Goal: Transaction & Acquisition: Obtain resource

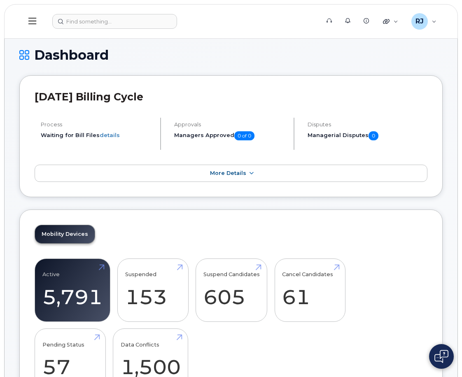
click at [35, 18] on icon at bounding box center [32, 20] width 8 height 9
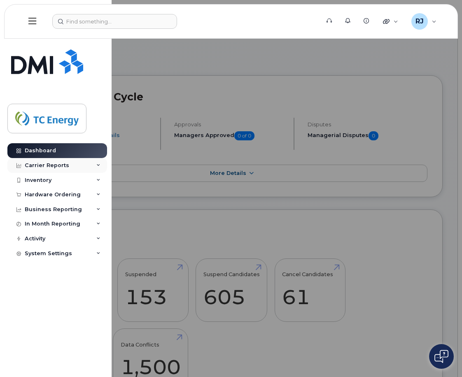
click at [42, 168] on div "Carrier Reports" at bounding box center [47, 165] width 44 height 7
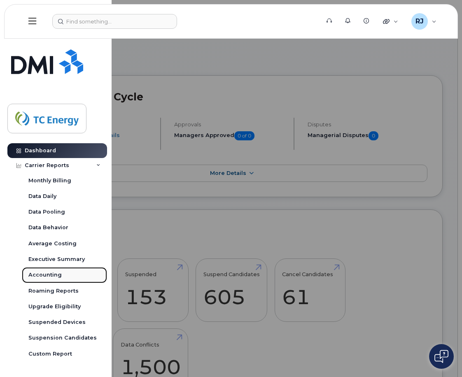
click at [51, 270] on link "Accounting" at bounding box center [64, 275] width 85 height 16
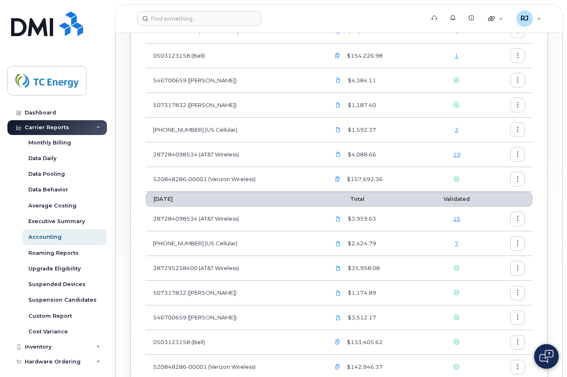
scroll to position [247, 0]
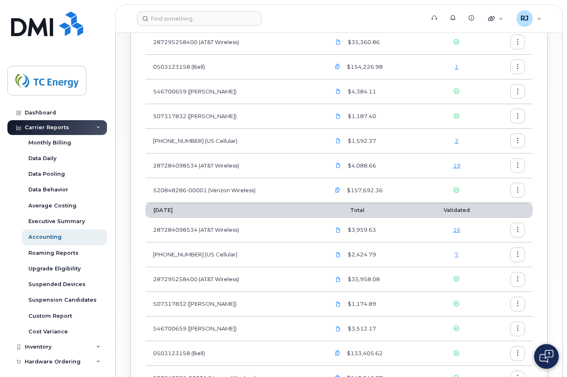
click at [339, 189] on icon "button" at bounding box center [337, 190] width 5 height 5
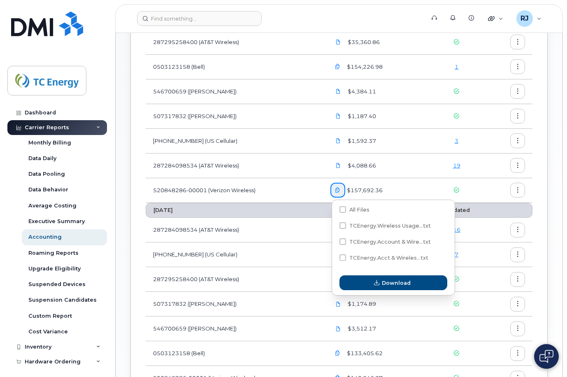
click at [355, 190] on span "$157,692.36" at bounding box center [363, 190] width 37 height 8
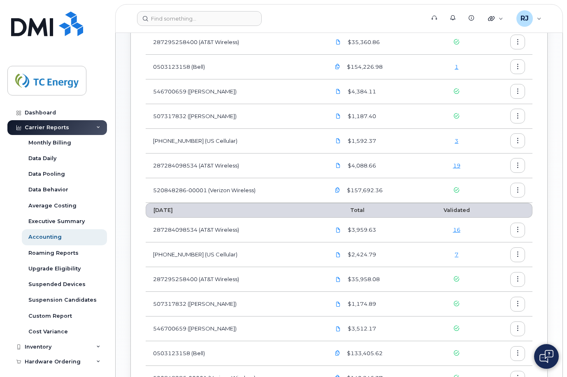
click at [359, 188] on span "$157,692.36" at bounding box center [363, 190] width 37 height 8
click at [338, 189] on icon "button" at bounding box center [337, 190] width 5 height 5
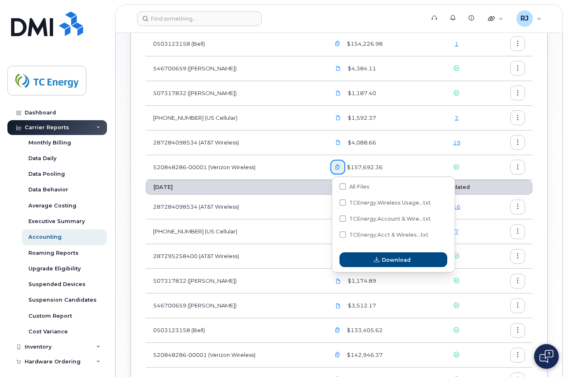
scroll to position [213, 0]
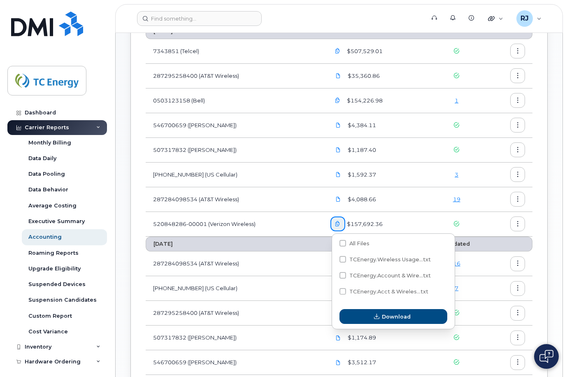
click at [361, 223] on span "$157,692.36" at bounding box center [363, 224] width 37 height 8
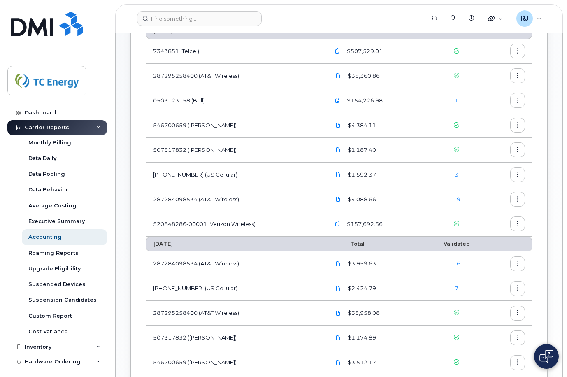
click at [318, 225] on td "520848286-00001 (Verizon Wireless)" at bounding box center [234, 224] width 177 height 25
click at [461, 222] on button "button" at bounding box center [517, 223] width 15 height 15
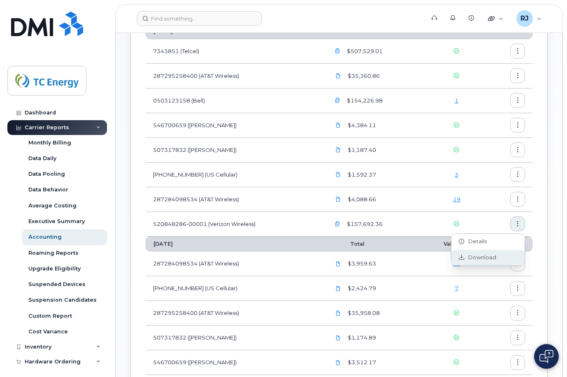
click at [461, 255] on span "Download" at bounding box center [480, 257] width 32 height 7
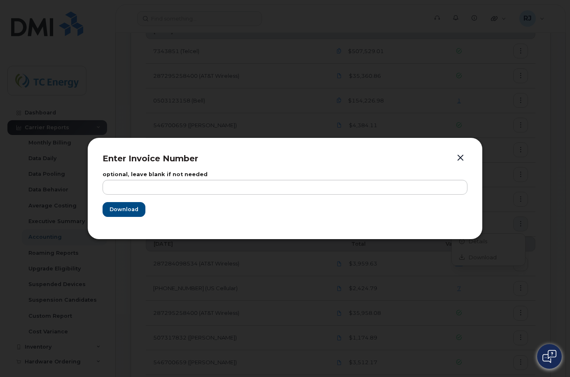
click at [148, 210] on form "optional, leave blank if not needed Download" at bounding box center [284, 194] width 365 height 45
click at [126, 209] on span "Download" at bounding box center [123, 209] width 29 height 8
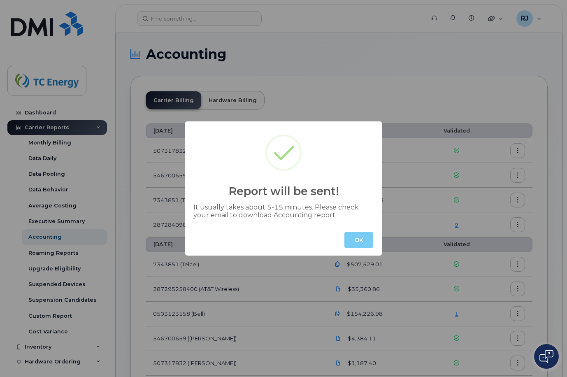
click at [359, 239] on button "OK" at bounding box center [358, 240] width 29 height 16
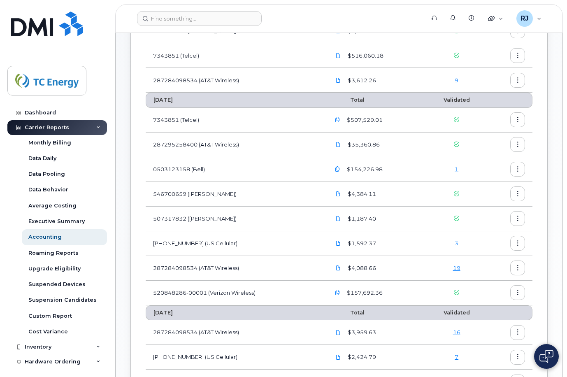
scroll to position [165, 0]
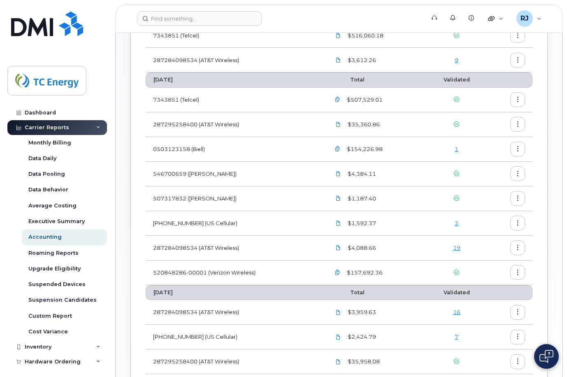
click at [519, 126] on icon "button" at bounding box center [517, 124] width 5 height 5
click at [490, 155] on span "Download" at bounding box center [480, 157] width 32 height 7
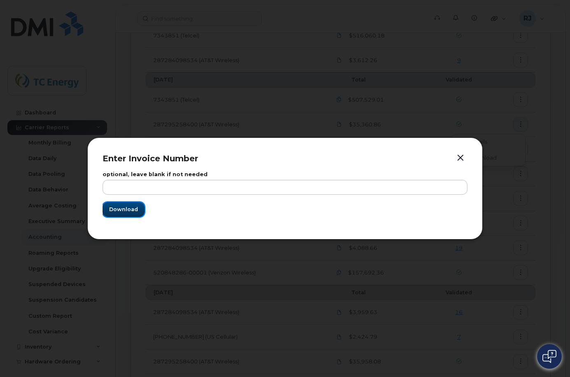
click at [133, 207] on span "Download" at bounding box center [123, 209] width 29 height 8
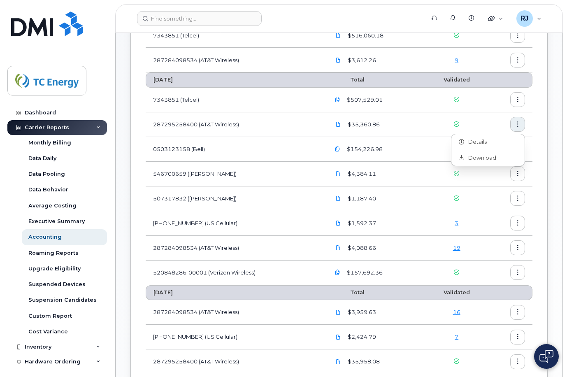
click at [458, 224] on link "3" at bounding box center [457, 223] width 4 height 7
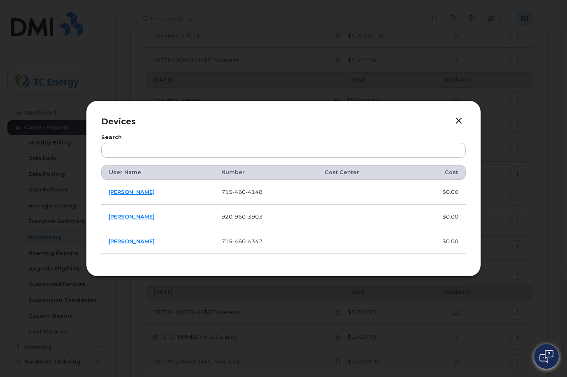
click at [460, 120] on button "button" at bounding box center [459, 121] width 12 height 12
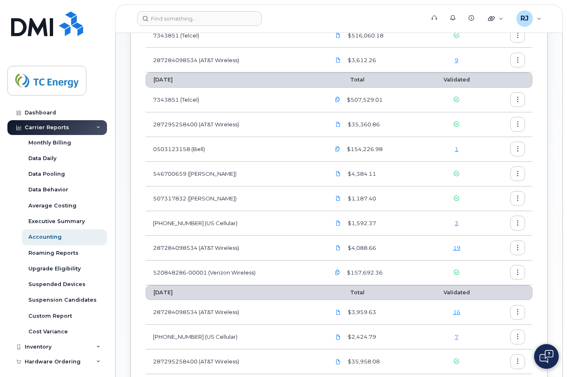
click at [521, 222] on button "button" at bounding box center [517, 223] width 15 height 15
click at [494, 255] on span "Download" at bounding box center [480, 256] width 32 height 7
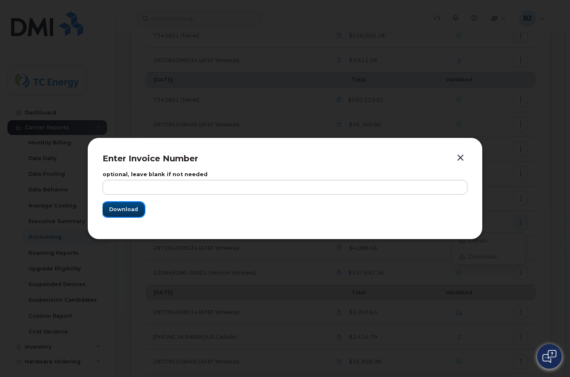
click at [115, 213] on span "Download" at bounding box center [123, 209] width 29 height 8
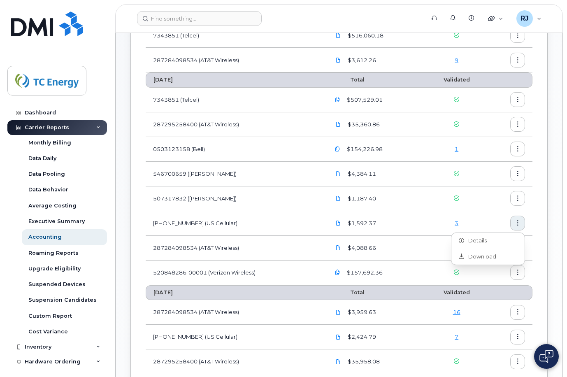
click at [521, 221] on button "button" at bounding box center [517, 223] width 15 height 15
click at [518, 246] on icon "button" at bounding box center [517, 247] width 5 height 5
click at [471, 278] on span "Download" at bounding box center [480, 281] width 32 height 7
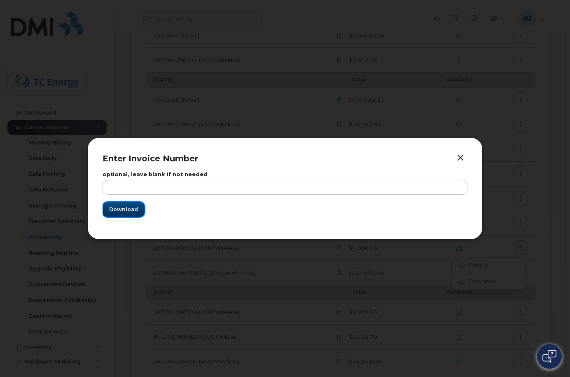
click at [122, 205] on span "Download" at bounding box center [123, 209] width 29 height 8
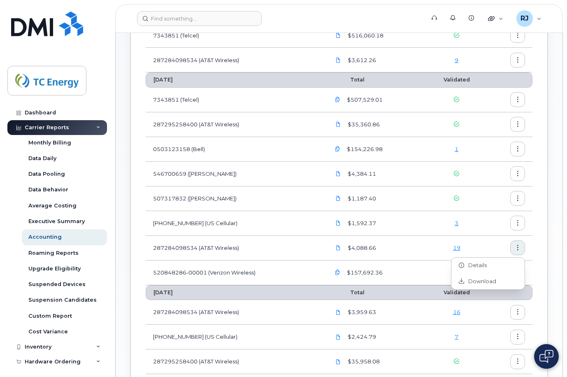
click at [556, 42] on div "Accounting Carrier Billing Hardware Billing August 2025 Total Validated 5073178…" at bounding box center [339, 215] width 447 height 695
click at [541, 17] on div "[PERSON_NAME] Wireless Admin" at bounding box center [529, 18] width 37 height 16
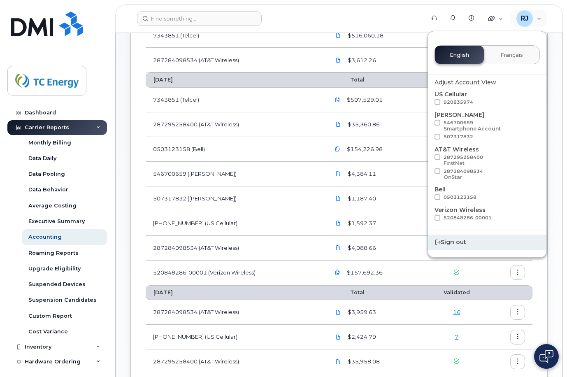
click at [453, 245] on div "Sign out" at bounding box center [487, 242] width 119 height 15
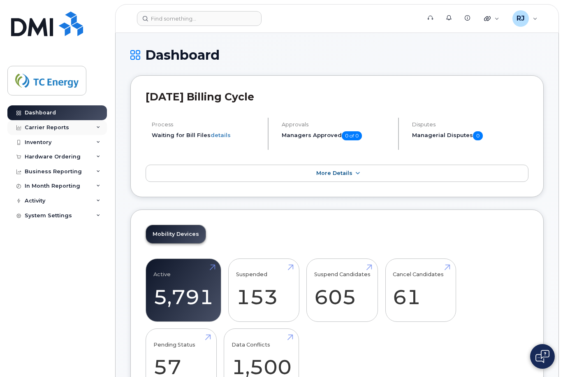
click at [49, 126] on div "Carrier Reports" at bounding box center [47, 127] width 44 height 7
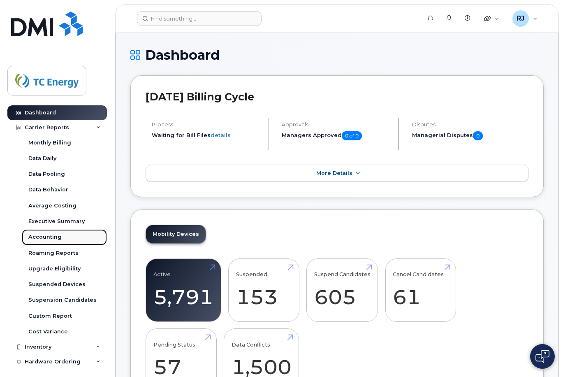
click at [37, 233] on link "Accounting" at bounding box center [64, 237] width 85 height 16
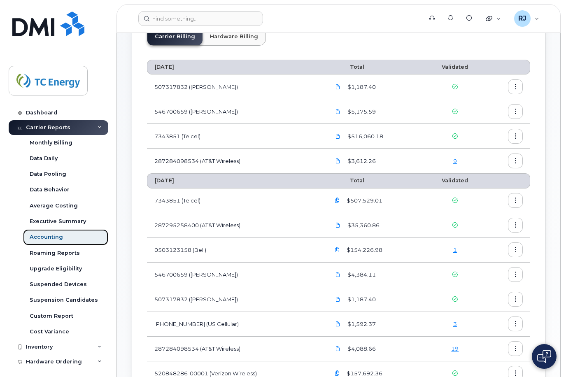
scroll to position [165, 0]
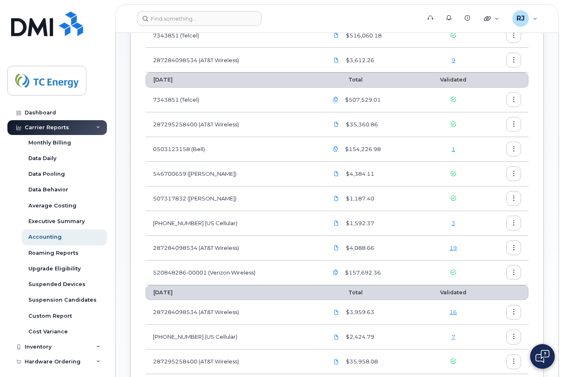
click at [456, 249] on link "19" at bounding box center [453, 247] width 7 height 7
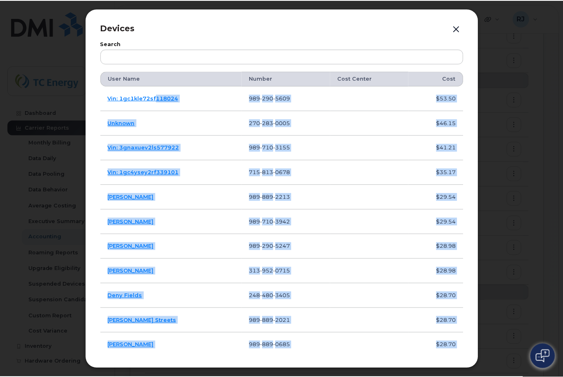
scroll to position [0, 0]
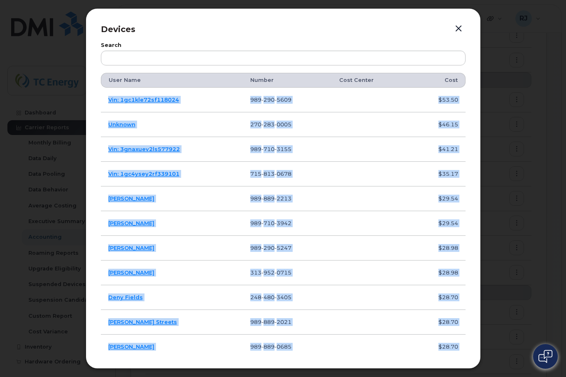
drag, startPoint x: 456, startPoint y: 333, endPoint x: 109, endPoint y: 101, distance: 416.8
click at [109, 101] on tbody "Vin: 1gc1kle72sf118024 989 290 5609 $53.50 Unknown 270 283 0005 $46.15 Vin: 3gn…" at bounding box center [283, 322] width 365 height 469
copy tbody "Vin: 1gc1kle72sf118024 989 290 5609 $53.50 Unknown 270 283 0005 $46.15 Vin: 3gn…"
click at [461, 184] on div at bounding box center [283, 188] width 566 height 377
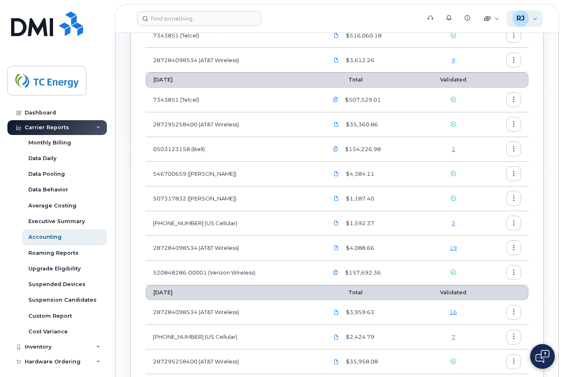
click at [461, 14] on div "RJ Renay John Wireless Admin" at bounding box center [525, 18] width 37 height 16
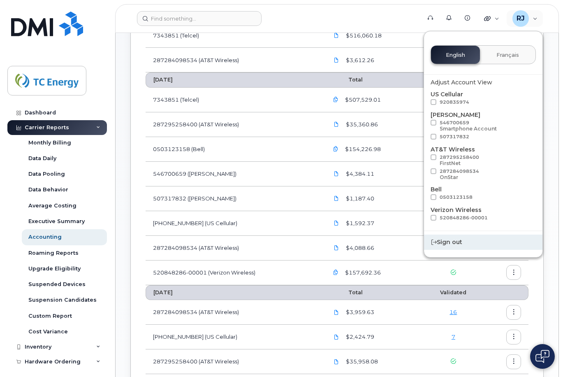
click at [461, 244] on div "Sign out" at bounding box center [483, 242] width 119 height 15
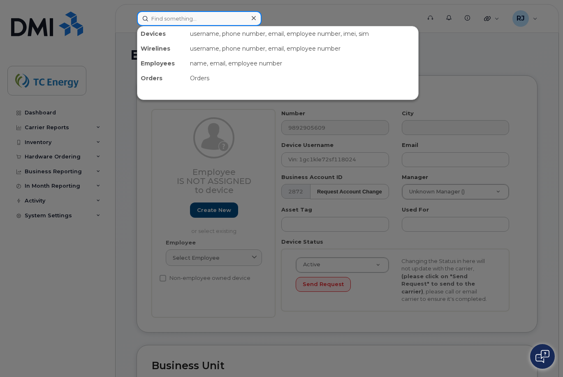
click at [197, 14] on input at bounding box center [199, 18] width 125 height 15
paste input "[PHONE_NUMBER]"
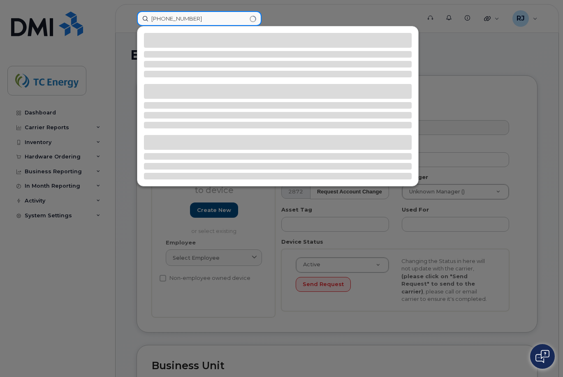
type input "[PHONE_NUMBER]"
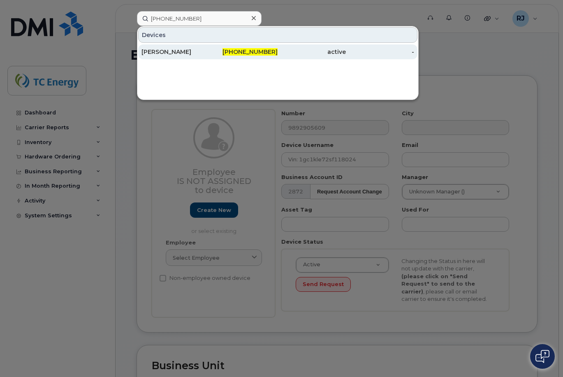
click at [157, 49] on div "[PERSON_NAME]" at bounding box center [176, 52] width 68 height 8
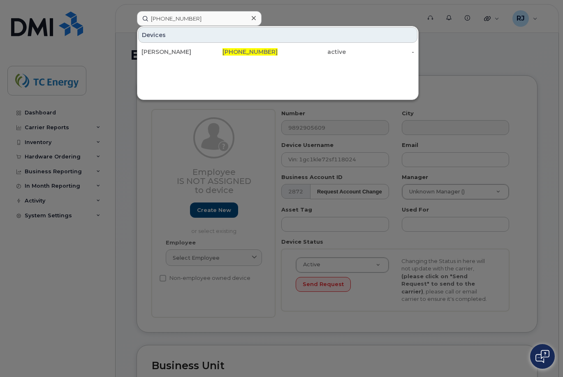
click at [402, 13] on div at bounding box center [281, 188] width 563 height 377
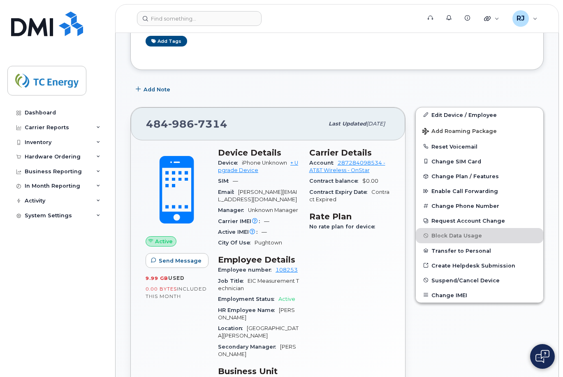
scroll to position [206, 0]
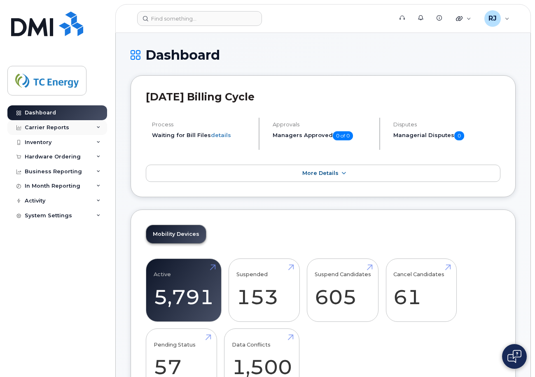
click at [46, 127] on div "Carrier Reports" at bounding box center [47, 127] width 44 height 7
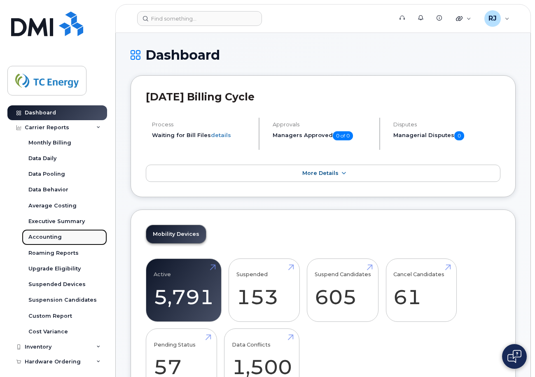
click at [50, 236] on div "Accounting" at bounding box center [44, 236] width 33 height 7
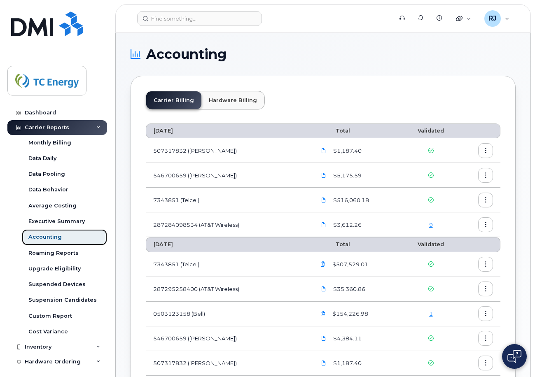
scroll to position [206, 0]
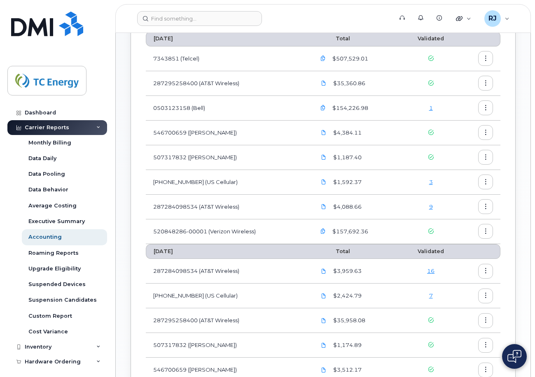
click at [461, 207] on icon "button" at bounding box center [485, 206] width 5 height 5
click at [449, 242] on span "Download" at bounding box center [448, 240] width 32 height 7
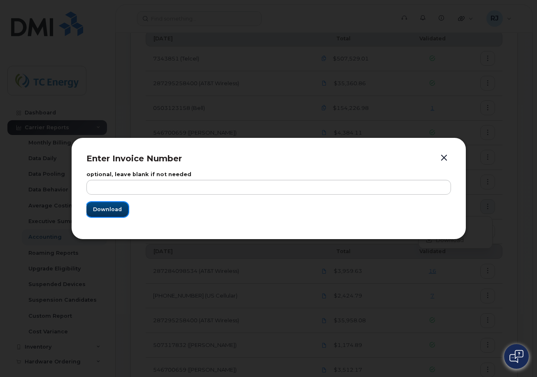
click at [119, 209] on span "Download" at bounding box center [107, 209] width 29 height 8
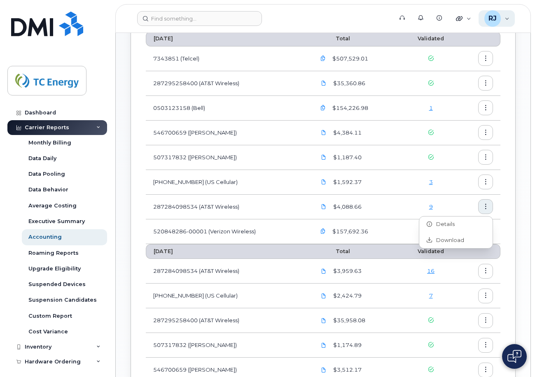
click at [461, 18] on span "RJ" at bounding box center [492, 19] width 8 height 10
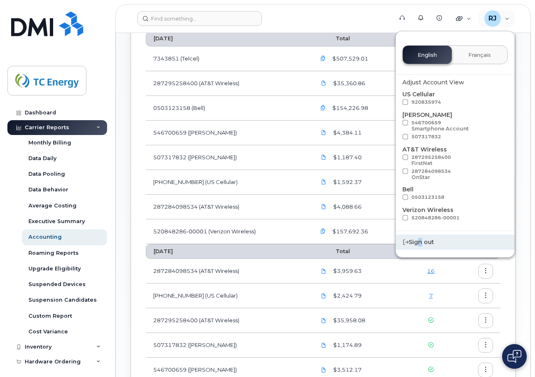
click at [416, 244] on div "Sign out" at bounding box center [454, 242] width 119 height 15
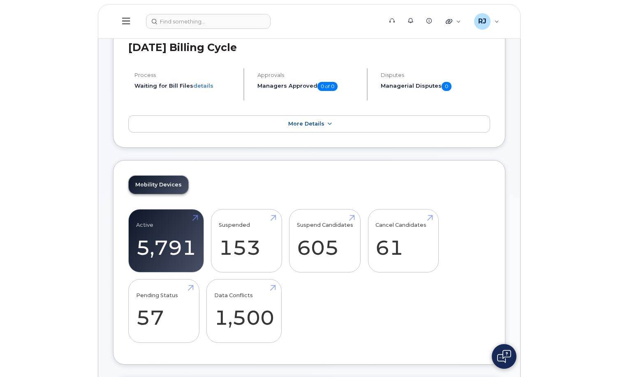
scroll to position [165, 0]
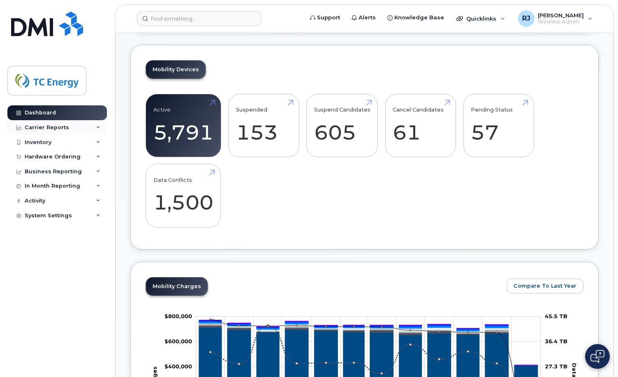
click at [50, 128] on div "Carrier Reports" at bounding box center [47, 127] width 44 height 7
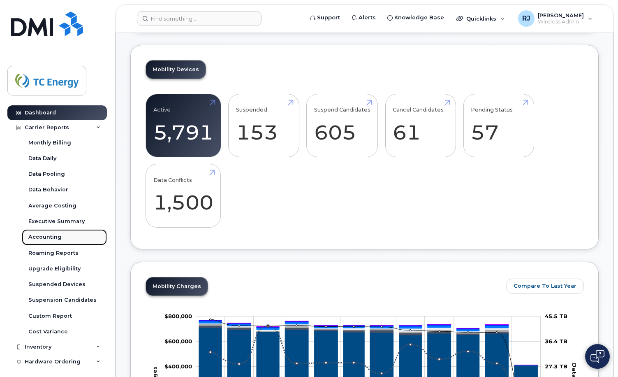
click at [44, 241] on div "Accounting" at bounding box center [44, 236] width 33 height 7
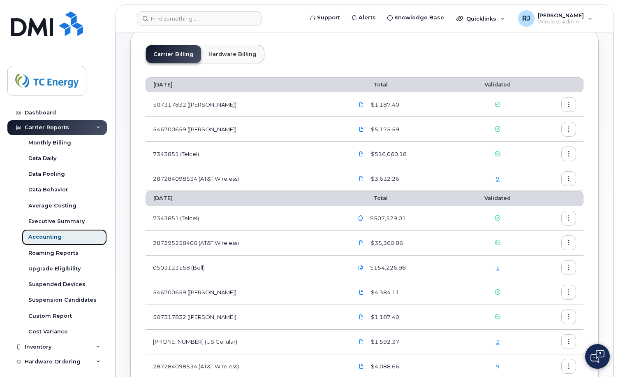
scroll to position [165, 0]
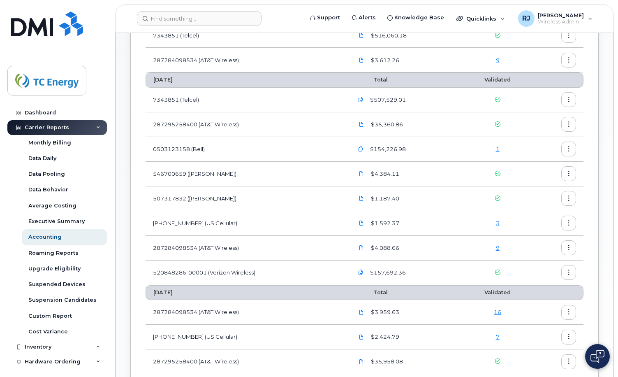
click at [431, 198] on icon "button" at bounding box center [569, 198] width 5 height 5
click at [431, 232] on span "Download" at bounding box center [532, 231] width 32 height 7
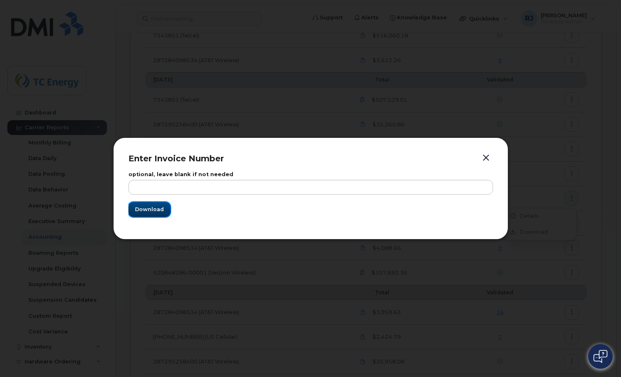
click at [146, 207] on span "Download" at bounding box center [149, 209] width 29 height 8
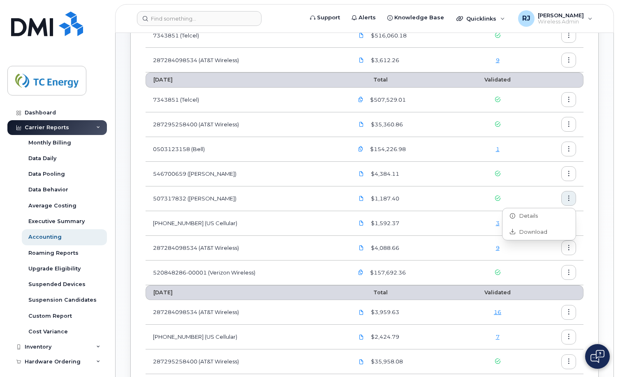
click at [142, 129] on div "Carrier Billing Hardware Billing [DATE] Total Validated 507317832 ([PERSON_NAME…" at bounding box center [364, 230] width 469 height 638
click at [431, 171] on button "button" at bounding box center [569, 173] width 15 height 15
click at [431, 202] on div "Download" at bounding box center [539, 208] width 73 height 16
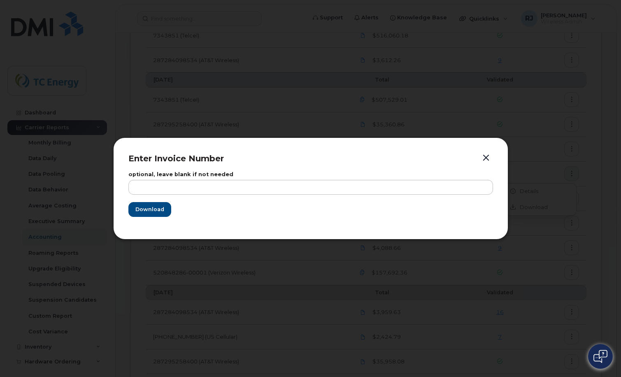
click at [170, 205] on form "optional, leave blank if not needed Download" at bounding box center [310, 194] width 365 height 45
click at [148, 211] on span "Download" at bounding box center [149, 209] width 29 height 8
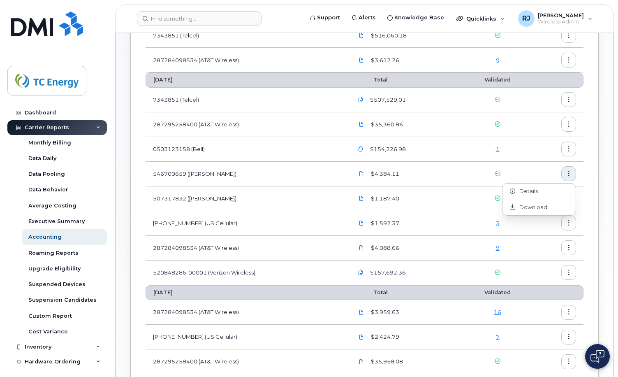
click at [431, 127] on div "Carrier Billing Hardware Billing [DATE] Total Validated 507317832 ([PERSON_NAME…" at bounding box center [364, 230] width 469 height 638
click at [431, 146] on icon "button" at bounding box center [569, 148] width 5 height 5
click at [431, 183] on span "Download" at bounding box center [532, 182] width 32 height 7
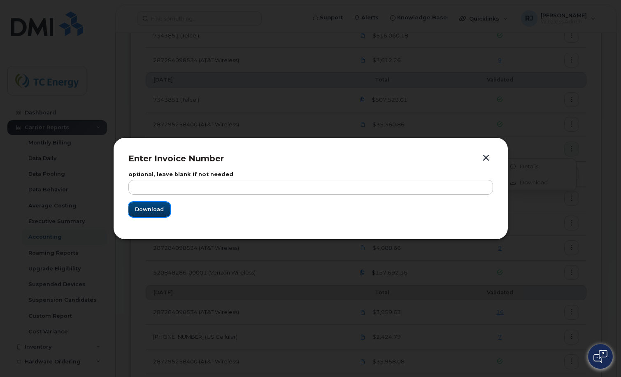
click at [154, 207] on span "Download" at bounding box center [149, 209] width 29 height 8
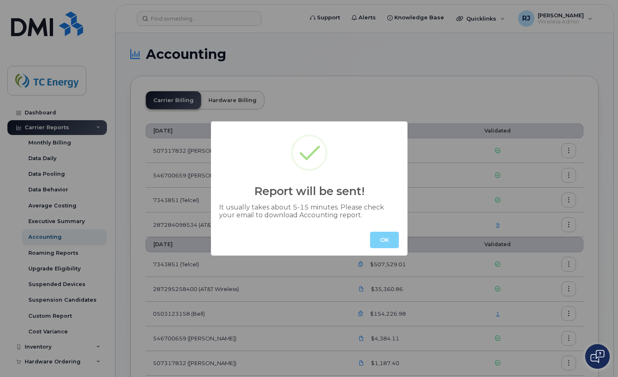
click at [389, 240] on button "OK" at bounding box center [384, 240] width 29 height 16
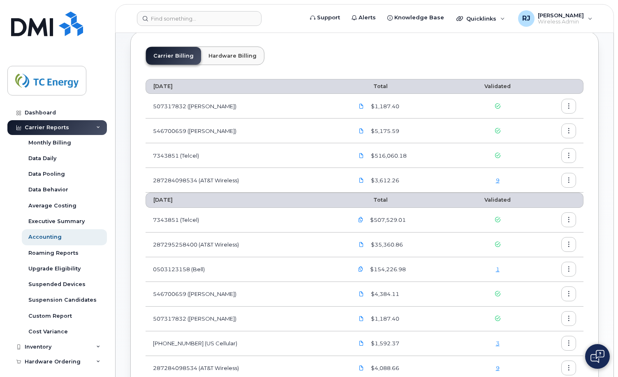
scroll to position [123, 0]
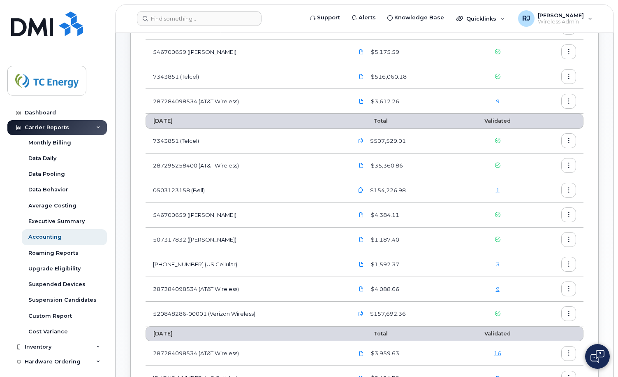
click at [498, 192] on link "1" at bounding box center [498, 190] width 4 height 7
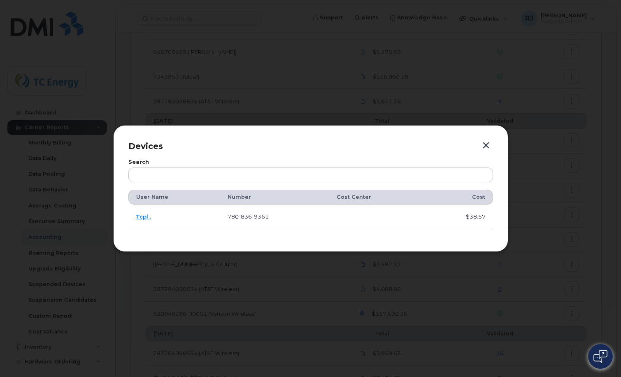
click at [283, 364] on div at bounding box center [310, 188] width 621 height 377
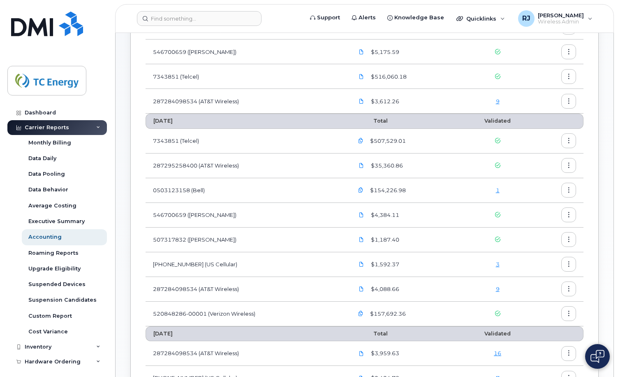
click at [116, 51] on div "Accounting Carrier Billing Hardware Billing [DATE] Total Validated 507317832 ([…" at bounding box center [365, 256] width 498 height 695
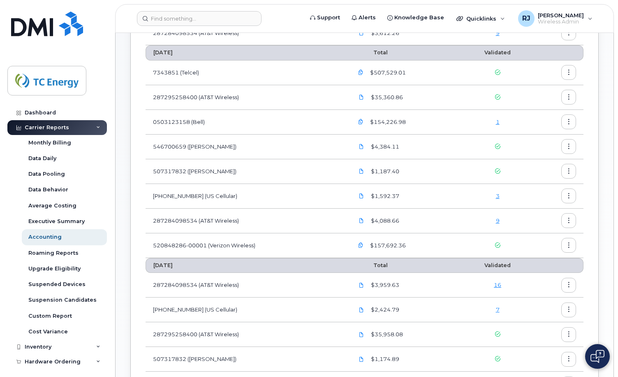
scroll to position [206, 0]
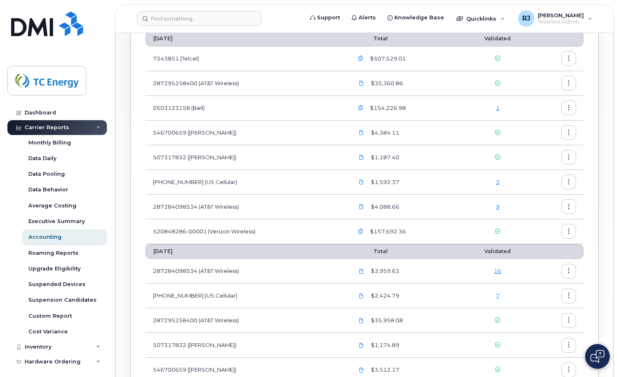
click at [614, 256] on div "Accounting Carrier Billing Hardware Billing [DATE] Total Validated 507317832 ([…" at bounding box center [365, 174] width 498 height 695
click at [60, 235] on div "Accounting" at bounding box center [44, 236] width 33 height 7
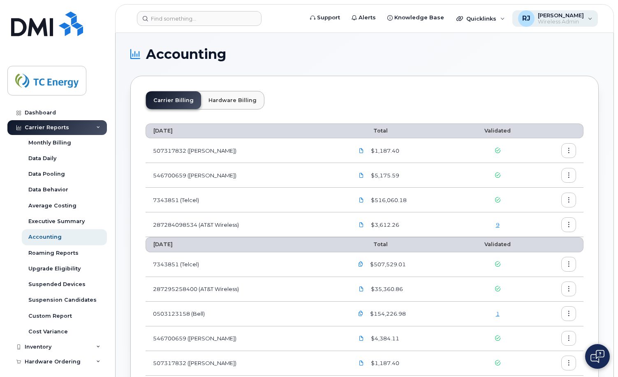
click at [586, 19] on div "[PERSON_NAME] Wireless Admin" at bounding box center [556, 18] width 86 height 16
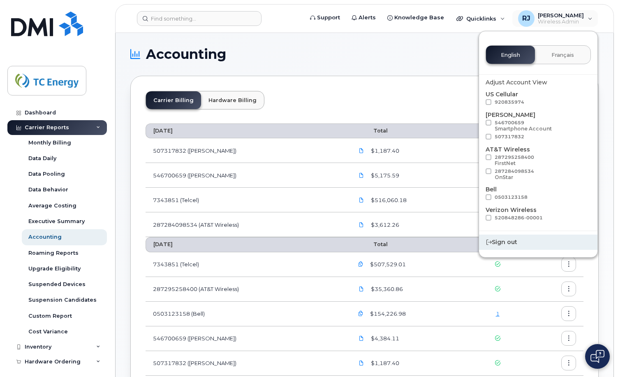
click at [506, 241] on div "Sign out" at bounding box center [538, 242] width 119 height 15
